Goal: Information Seeking & Learning: Find specific page/section

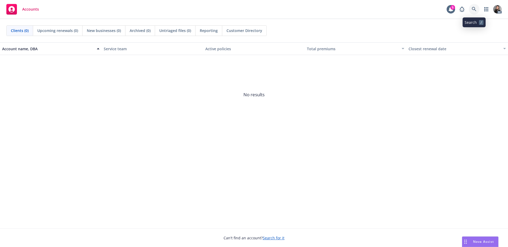
click at [476, 11] on icon at bounding box center [474, 9] width 4 height 4
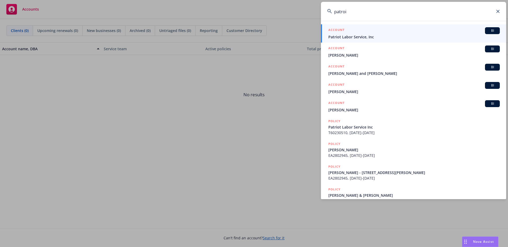
type input "patroi"
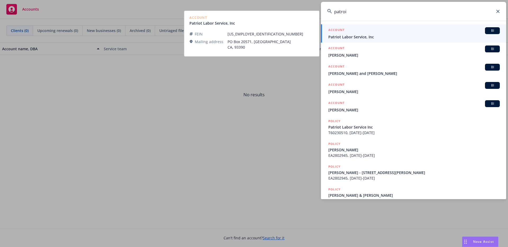
click at [361, 29] on div "ACCOUNT BI" at bounding box center [413, 30] width 171 height 7
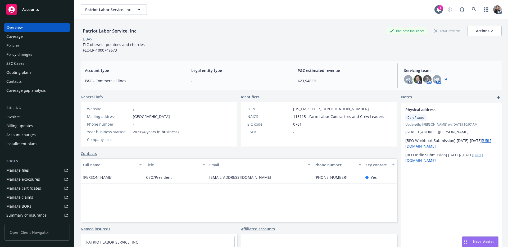
click at [11, 49] on div "Policies" at bounding box center [12, 45] width 13 height 8
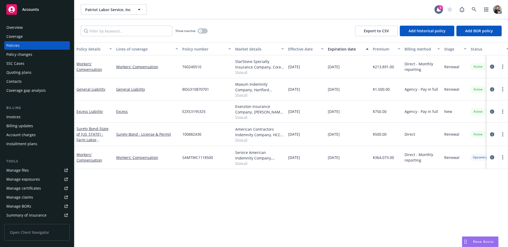
click at [245, 71] on span "Show all" at bounding box center [259, 72] width 49 height 4
click at [283, 191] on div "Policy details Lines of coverage Policy number Market details Effective date Ex…" at bounding box center [291, 145] width 434 height 205
click at [173, 193] on div "Policy details Lines of coverage Policy number Market details Effective date Ex…" at bounding box center [291, 145] width 434 height 205
click at [323, 28] on div "Show inactive Export to CSV Add historical policy Add BOR policy" at bounding box center [291, 30] width 434 height 23
click at [23, 199] on div "Manage claims" at bounding box center [19, 197] width 27 height 8
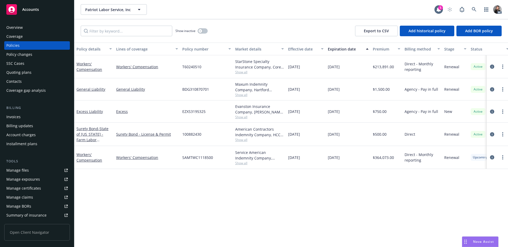
click at [256, 178] on div "Policy details Lines of coverage Policy number Market details Effective date Ex…" at bounding box center [291, 145] width 434 height 205
click at [242, 163] on span "Show all" at bounding box center [259, 163] width 49 height 4
click at [20, 174] on div "Manage files" at bounding box center [17, 170] width 22 height 8
click at [491, 65] on icon "circleInformation" at bounding box center [492, 67] width 4 height 4
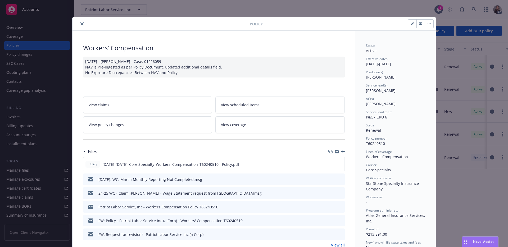
scroll to position [1, 0]
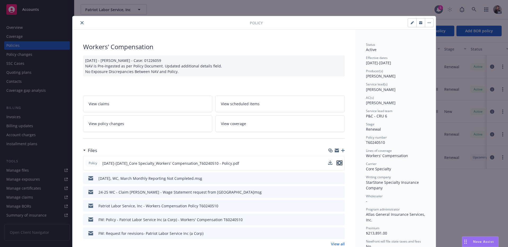
click at [339, 163] on icon "preview file" at bounding box center [339, 163] width 5 height 4
click at [79, 21] on button "close" at bounding box center [82, 23] width 6 height 6
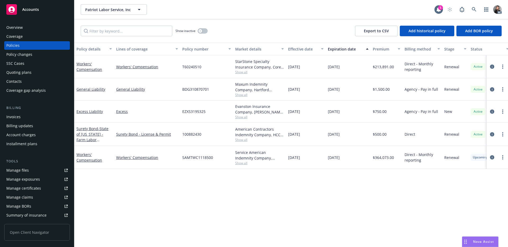
click at [20, 170] on div "Manage files" at bounding box center [17, 170] width 22 height 8
click at [26, 198] on div "Manage claims" at bounding box center [19, 197] width 27 height 8
drag, startPoint x: 310, startPoint y: 68, endPoint x: 284, endPoint y: 68, distance: 25.4
click at [284, 68] on div "Workers' Compensation Workers' Compensation T60240510 StarStone Specialty Insur…" at bounding box center [329, 66] width 511 height 23
click at [240, 32] on div "Show inactive Export to CSV Add historical policy Add BOR policy" at bounding box center [291, 30] width 434 height 23
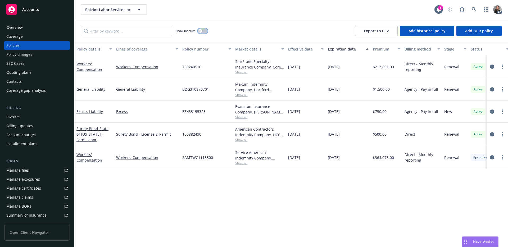
click at [199, 32] on div "button" at bounding box center [200, 31] width 4 height 4
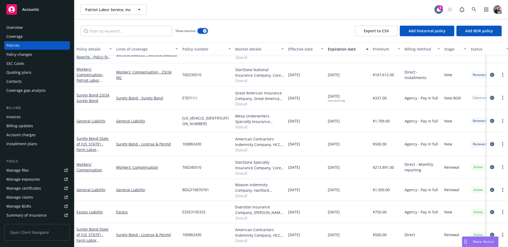
scroll to position [23, 0]
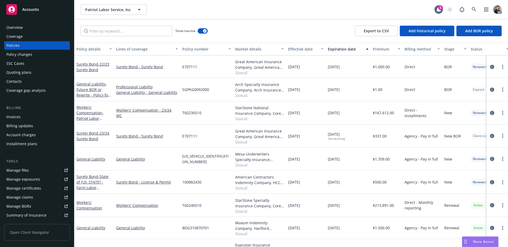
click at [273, 27] on div "Show inactive Export to CSV Add historical policy Add BOR policy" at bounding box center [291, 30] width 434 height 23
click at [13, 26] on div "Overview" at bounding box center [14, 27] width 16 height 8
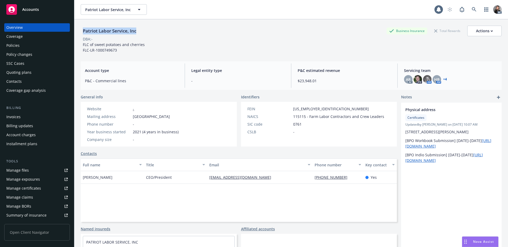
drag, startPoint x: 137, startPoint y: 32, endPoint x: 75, endPoint y: 31, distance: 61.7
click at [75, 31] on div "Patriot Labor Service, Inc Business Insurance Total Rewards Actions DBA: - FLC …" at bounding box center [291, 142] width 434 height 247
copy div "Patriot Labor Service, Inc"
click at [156, 79] on span "P&C - Commercial lines" at bounding box center [131, 81] width 93 height 6
